Goal: Transaction & Acquisition: Download file/media

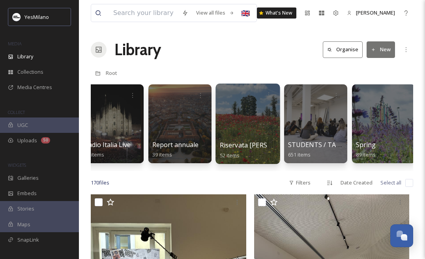
scroll to position [0, 1644]
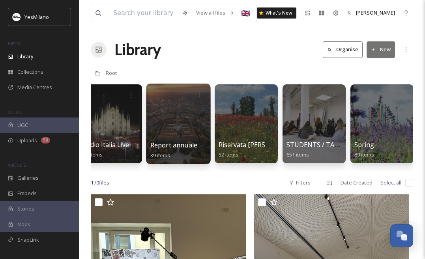
click at [184, 118] on div at bounding box center [178, 124] width 64 height 81
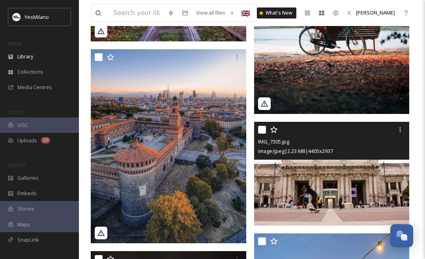
scroll to position [453, 0]
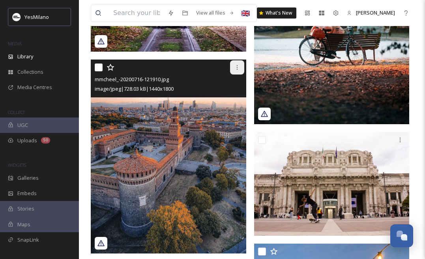
click at [237, 67] on icon at bounding box center [237, 67] width 6 height 6
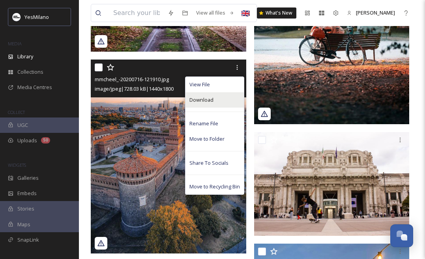
click at [221, 96] on div "Download" at bounding box center [215, 99] width 58 height 15
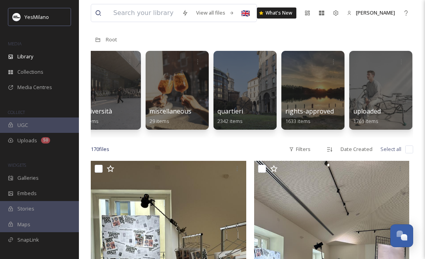
scroll to position [0, 2051]
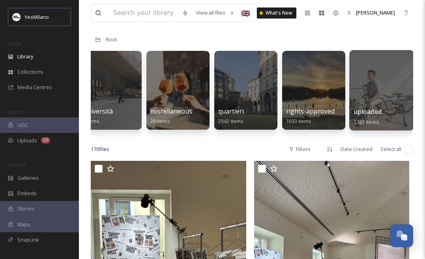
click at [373, 84] on div at bounding box center [381, 90] width 64 height 81
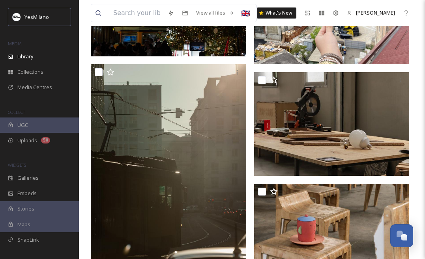
scroll to position [1408, 0]
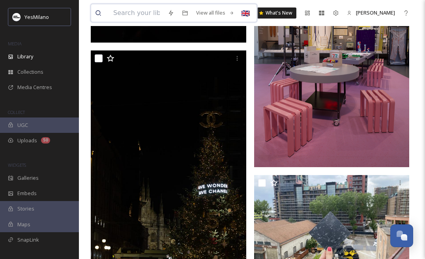
click at [134, 13] on input at bounding box center [136, 12] width 54 height 17
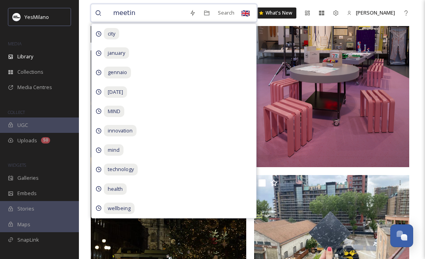
type input "meeting"
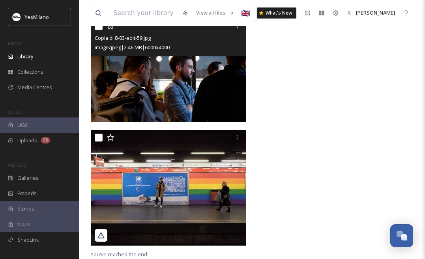
scroll to position [611, 0]
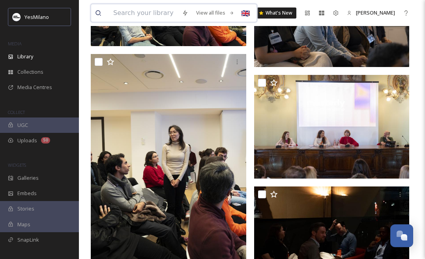
click at [159, 15] on input at bounding box center [143, 12] width 69 height 17
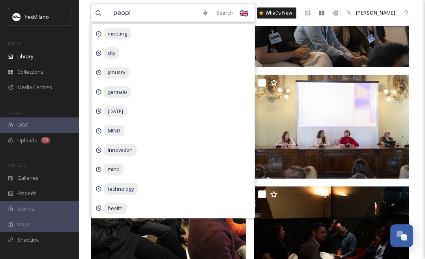
type input "people"
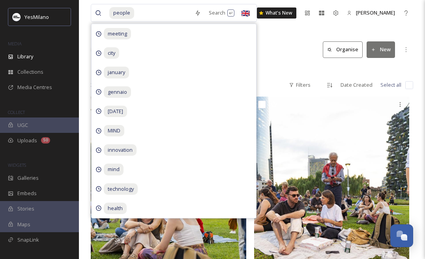
click at [268, 58] on div "Library Search Organise New" at bounding box center [252, 50] width 322 height 24
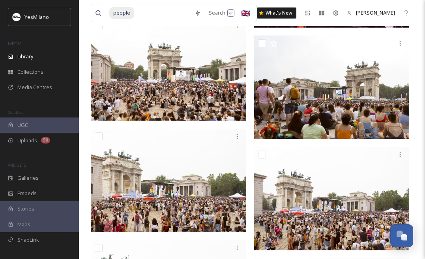
scroll to position [3998, 0]
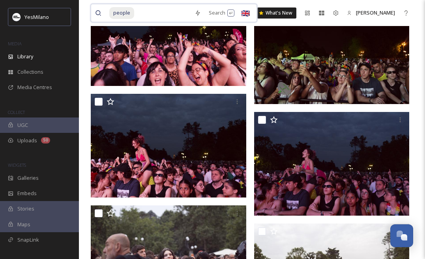
click at [136, 13] on input at bounding box center [163, 12] width 56 height 17
type input "p"
type input "tech"
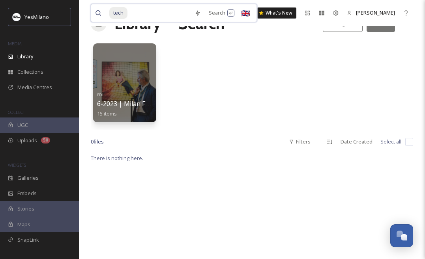
scroll to position [27, 0]
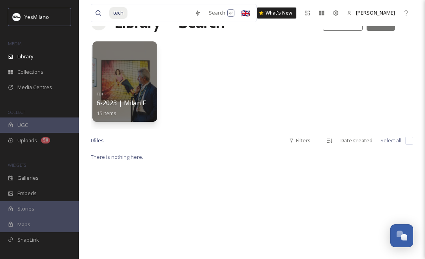
click at [139, 82] on div at bounding box center [124, 81] width 64 height 81
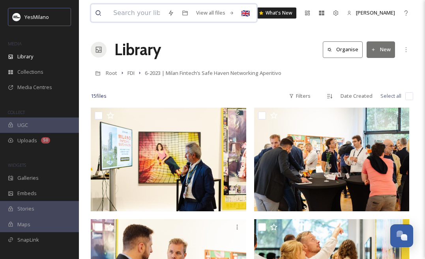
click at [141, 11] on input at bounding box center [136, 12] width 54 height 17
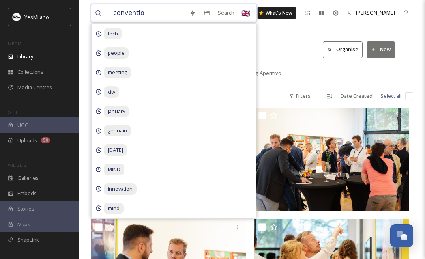
type input "convention"
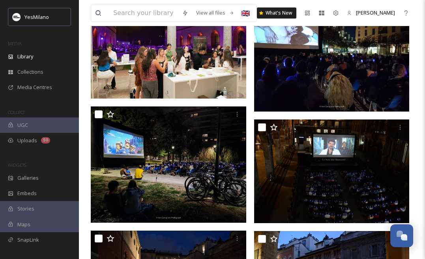
scroll to position [368, 0]
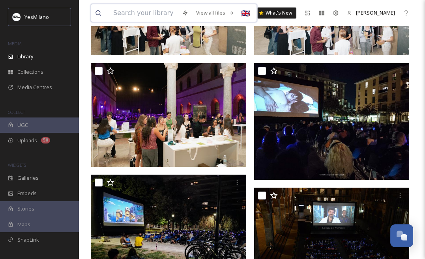
click at [159, 13] on input at bounding box center [143, 12] width 69 height 17
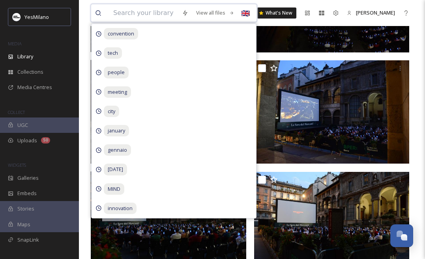
scroll to position [617, 0]
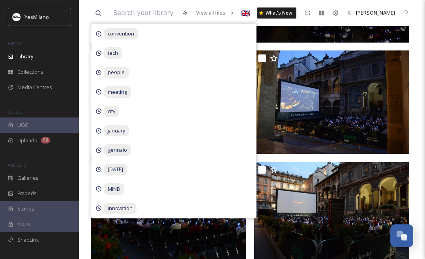
click at [309, 24] on div "View all files convention tech people meeting city january gennaio [DATE] MIND …" at bounding box center [252, 13] width 322 height 26
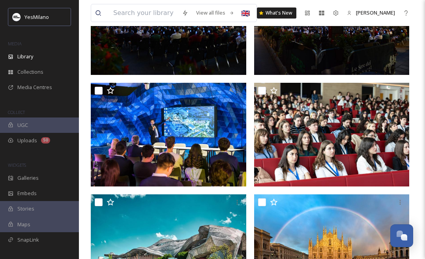
scroll to position [808, 0]
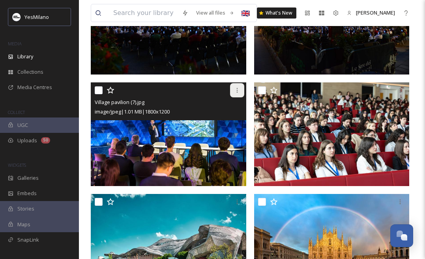
click at [238, 92] on icon at bounding box center [237, 90] width 6 height 6
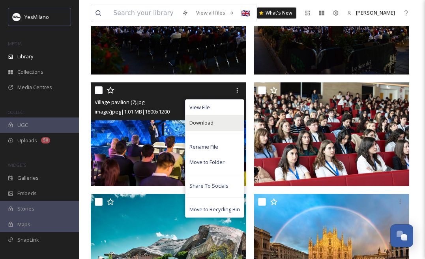
click at [226, 123] on div "Download" at bounding box center [215, 122] width 58 height 15
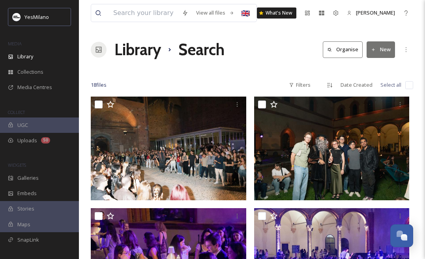
scroll to position [0, 0]
click at [153, 15] on input at bounding box center [143, 12] width 69 height 17
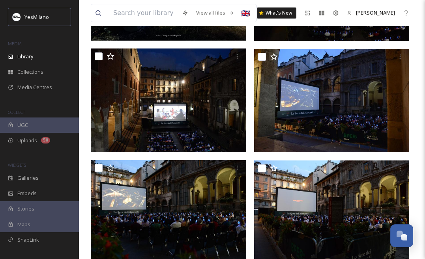
scroll to position [269, 0]
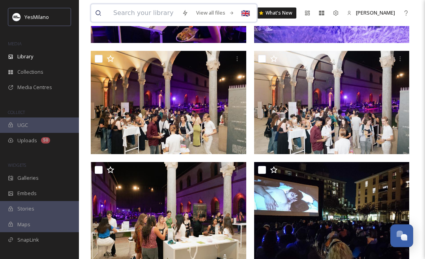
click at [153, 14] on input at bounding box center [143, 12] width 69 height 17
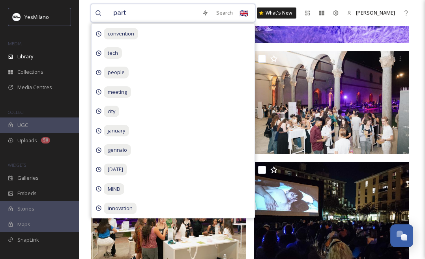
type input "party"
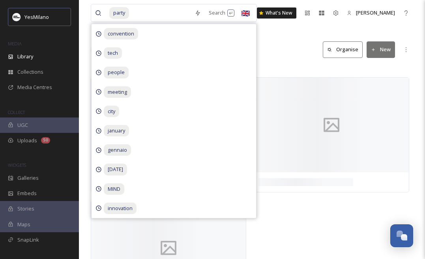
click at [278, 35] on div "party Search convention tech people meeting city january gennaio [DATE] MIND in…" at bounding box center [252, 160] width 346 height 320
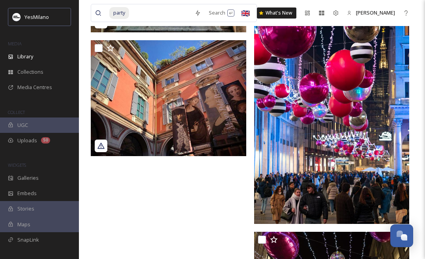
scroll to position [6565, 0]
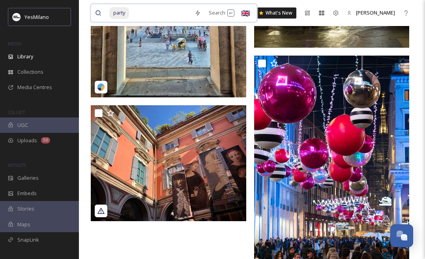
click at [161, 15] on input at bounding box center [160, 12] width 61 height 17
type input "p"
type input "team"
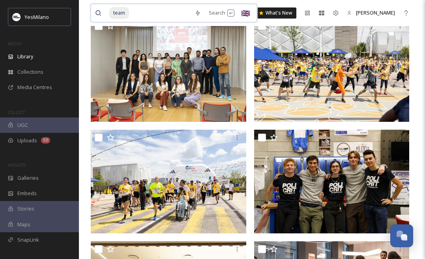
scroll to position [561, 0]
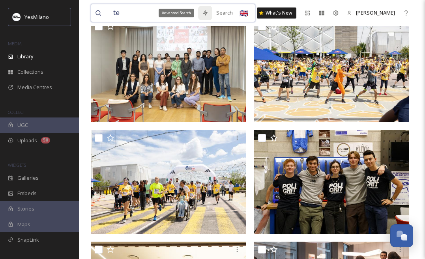
type input "t"
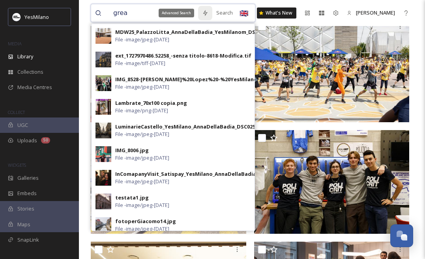
type input "great"
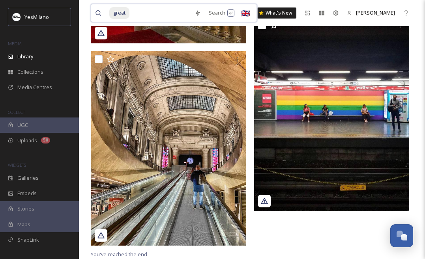
scroll to position [849, 0]
type input "g"
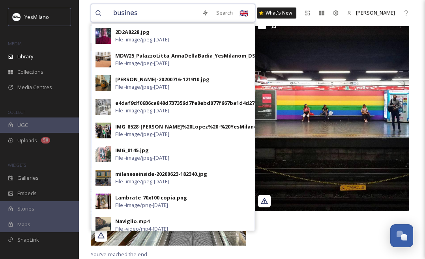
type input "business"
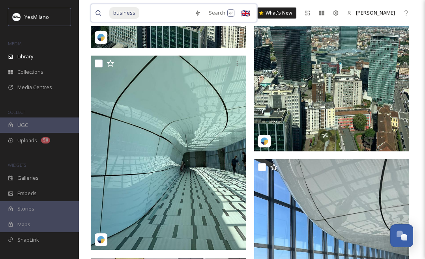
scroll to position [356, 0]
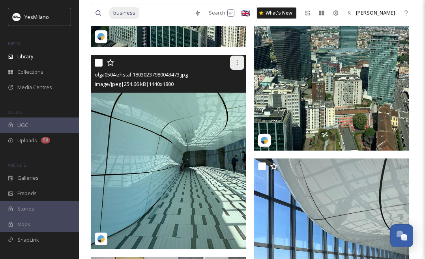
click at [234, 66] on icon at bounding box center [237, 63] width 6 height 6
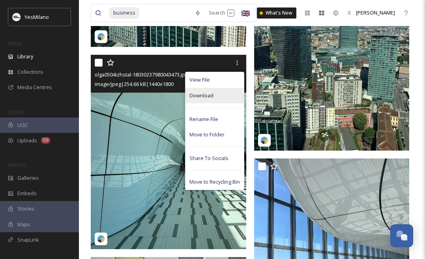
click at [222, 98] on div "Download" at bounding box center [215, 95] width 58 height 15
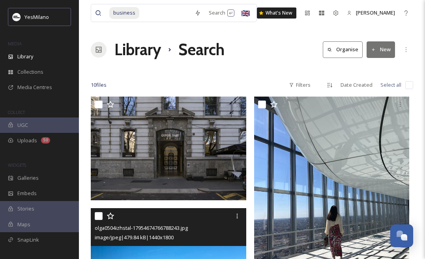
scroll to position [0, 0]
